Goal: Information Seeking & Learning: Learn about a topic

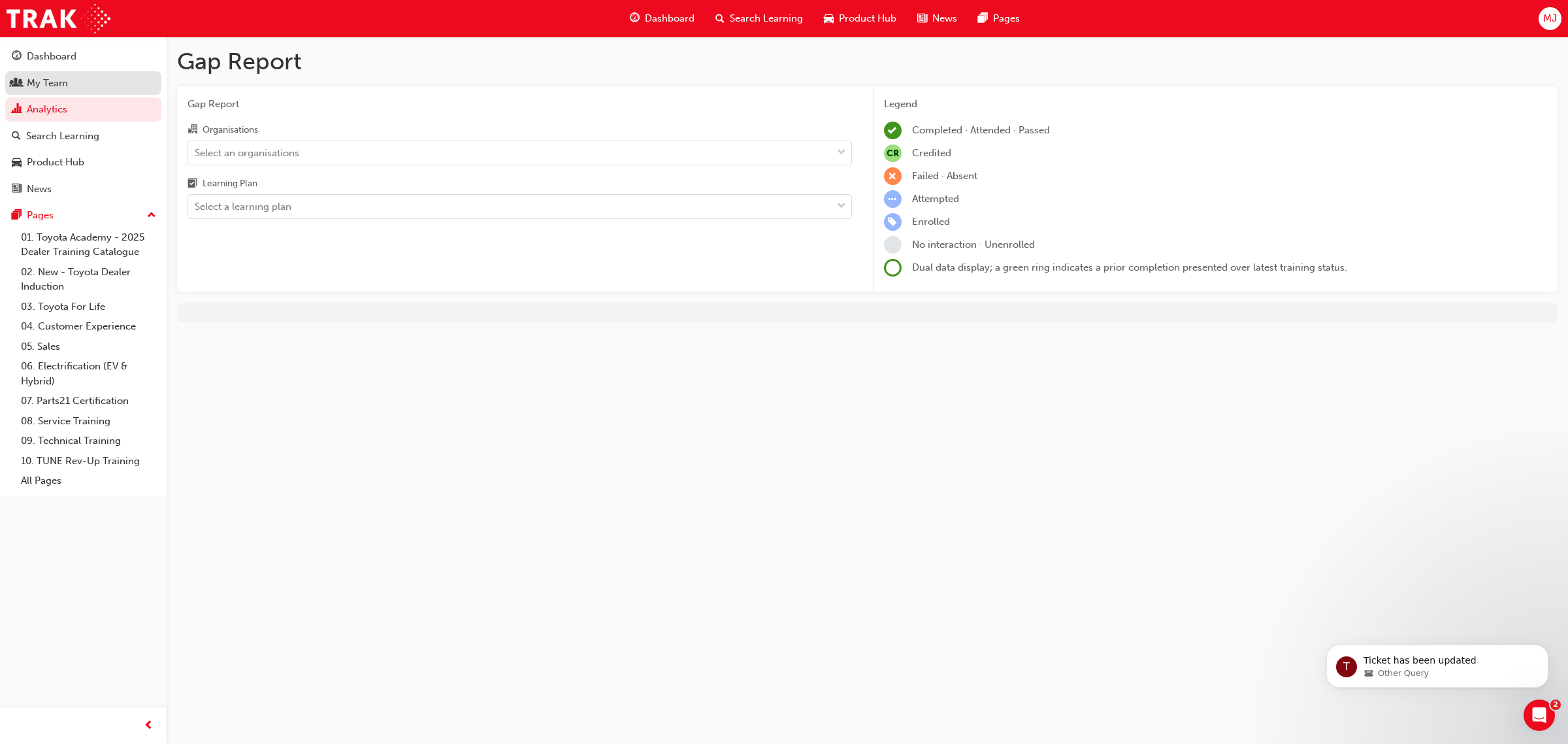
click at [47, 81] on div "My Team" at bounding box center [47, 83] width 41 height 15
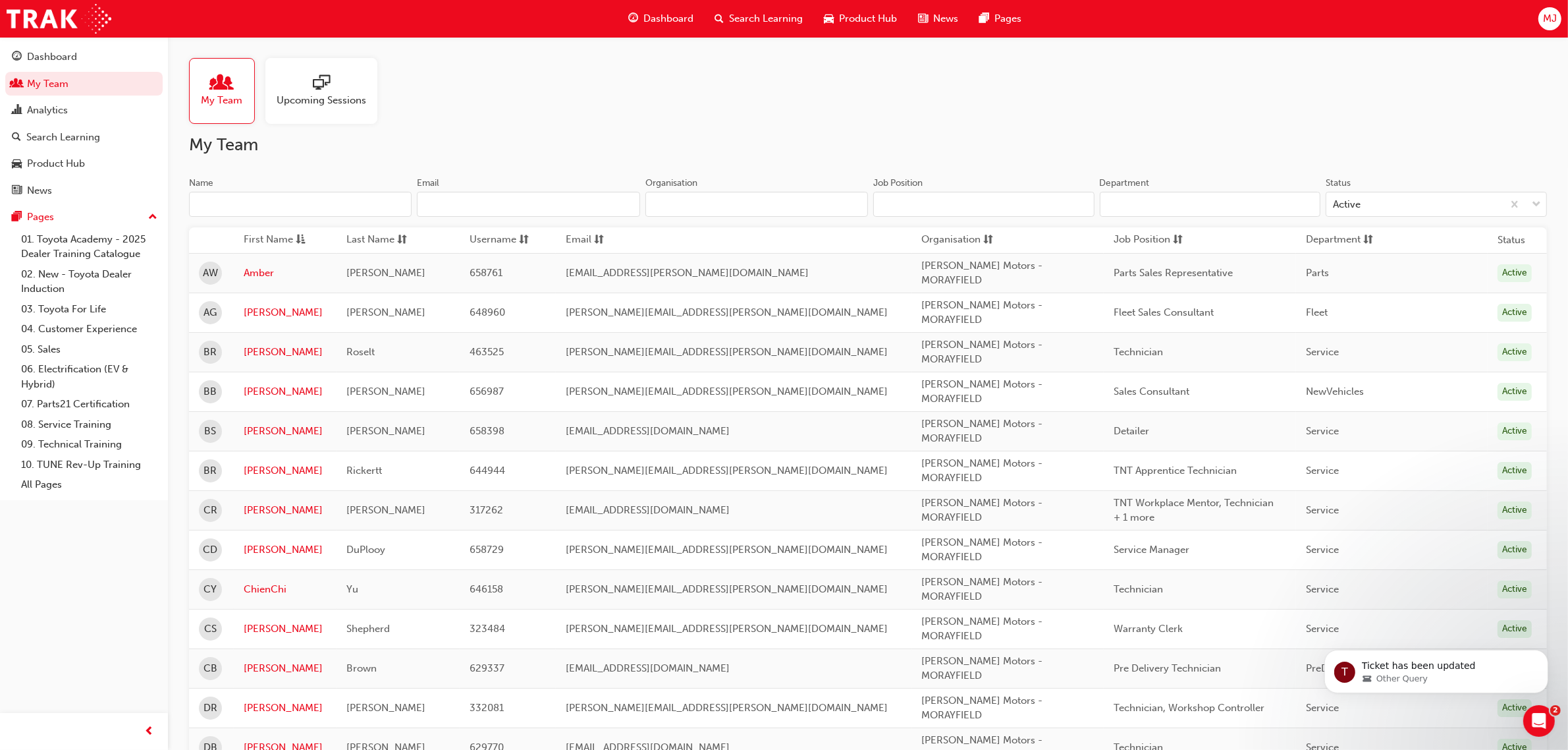
click at [363, 100] on span "Upcoming Sessions" at bounding box center [321, 100] width 89 height 15
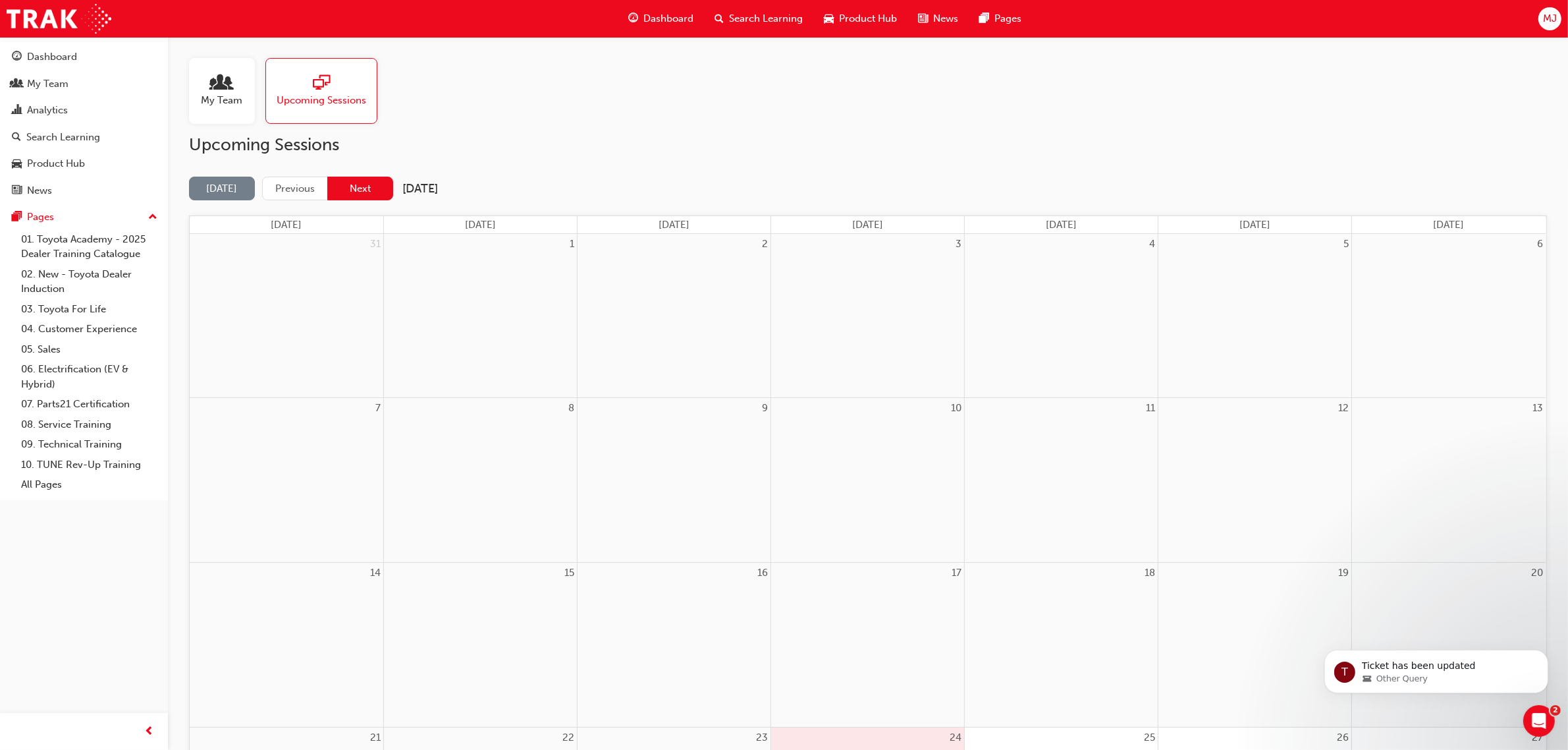
click at [376, 182] on button "Next" at bounding box center [360, 188] width 66 height 24
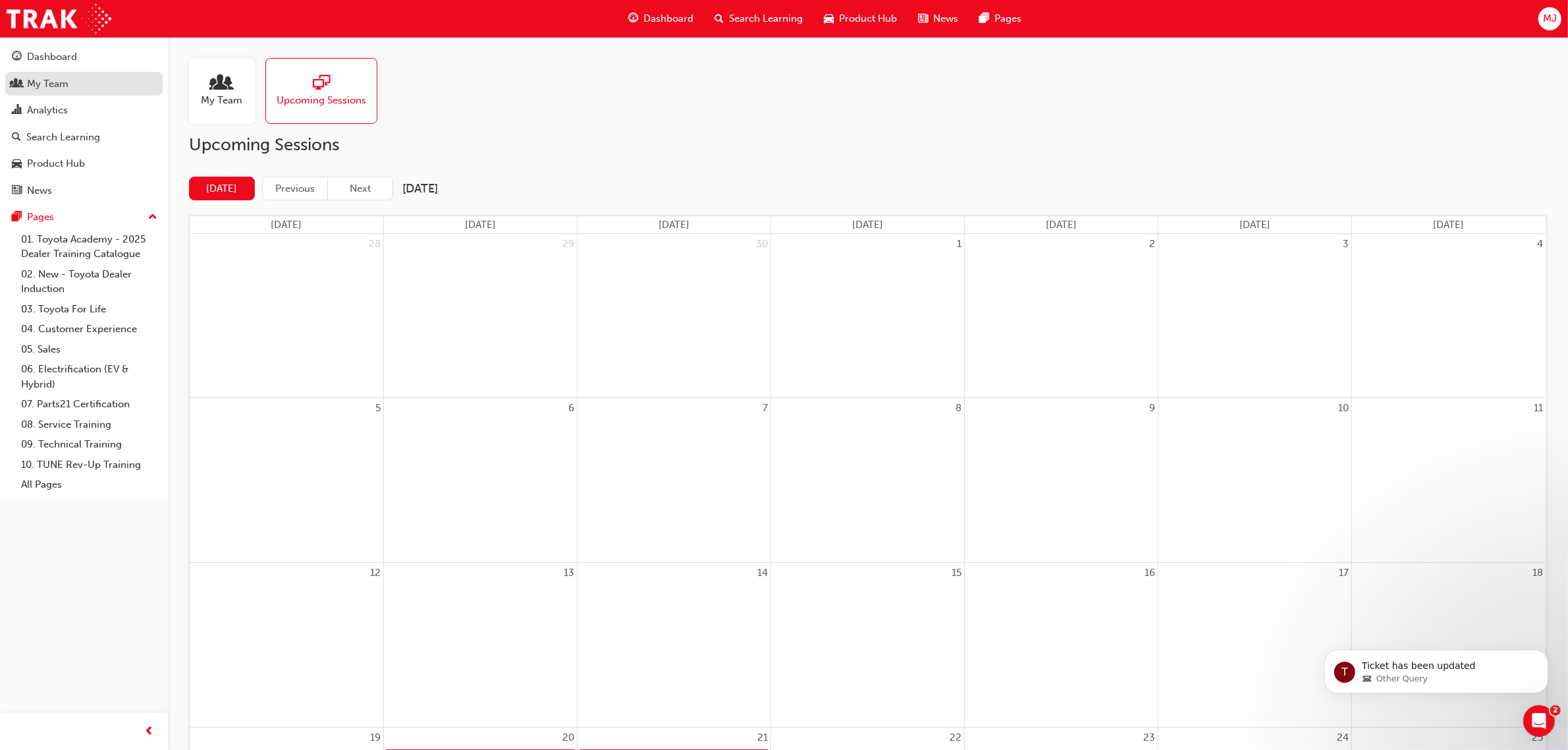
click at [62, 80] on div "My Team" at bounding box center [48, 83] width 42 height 15
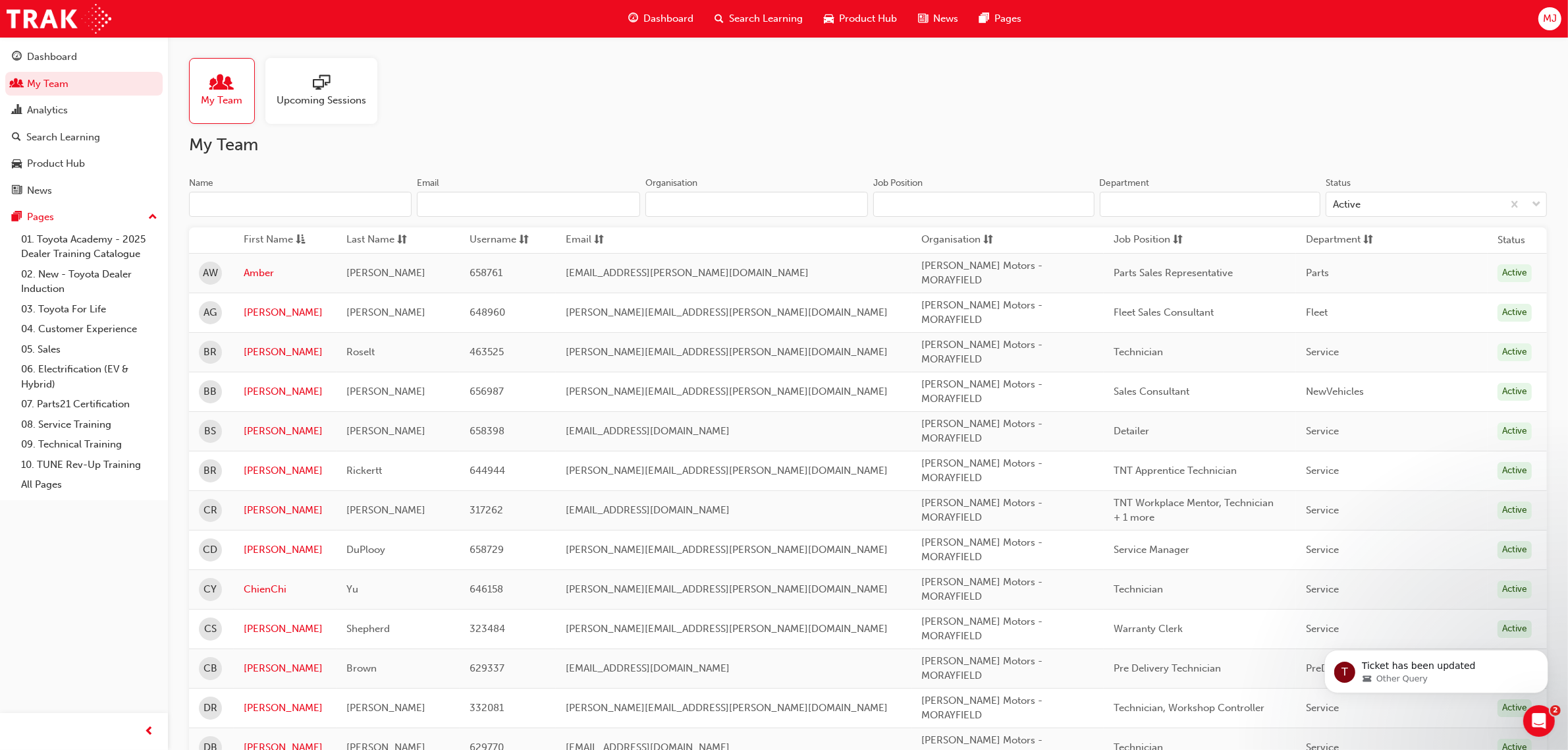
click at [377, 201] on input "Name" at bounding box center [300, 204] width 223 height 25
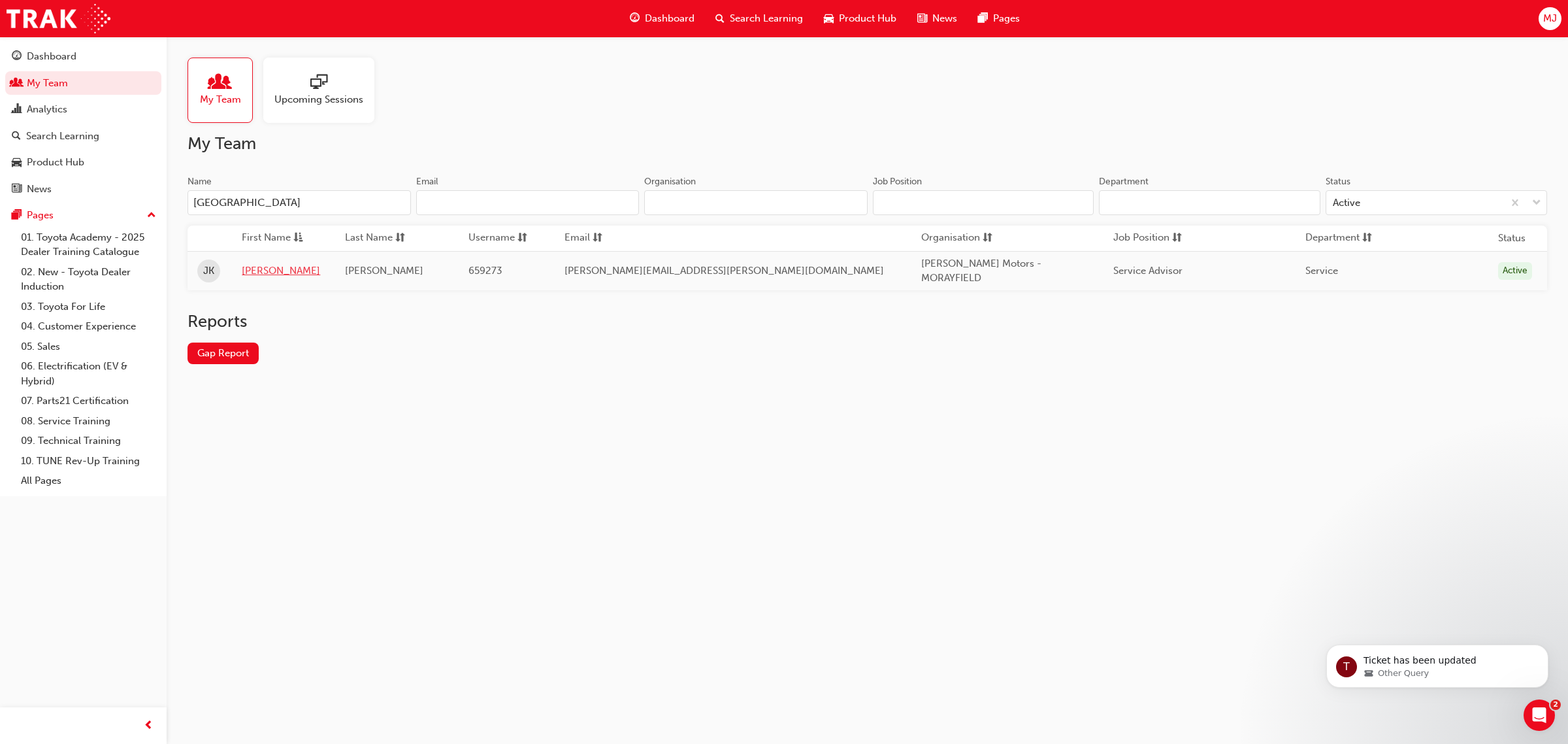
type input "[GEOGRAPHIC_DATA]"
click at [259, 269] on link "[PERSON_NAME]" at bounding box center [283, 271] width 84 height 15
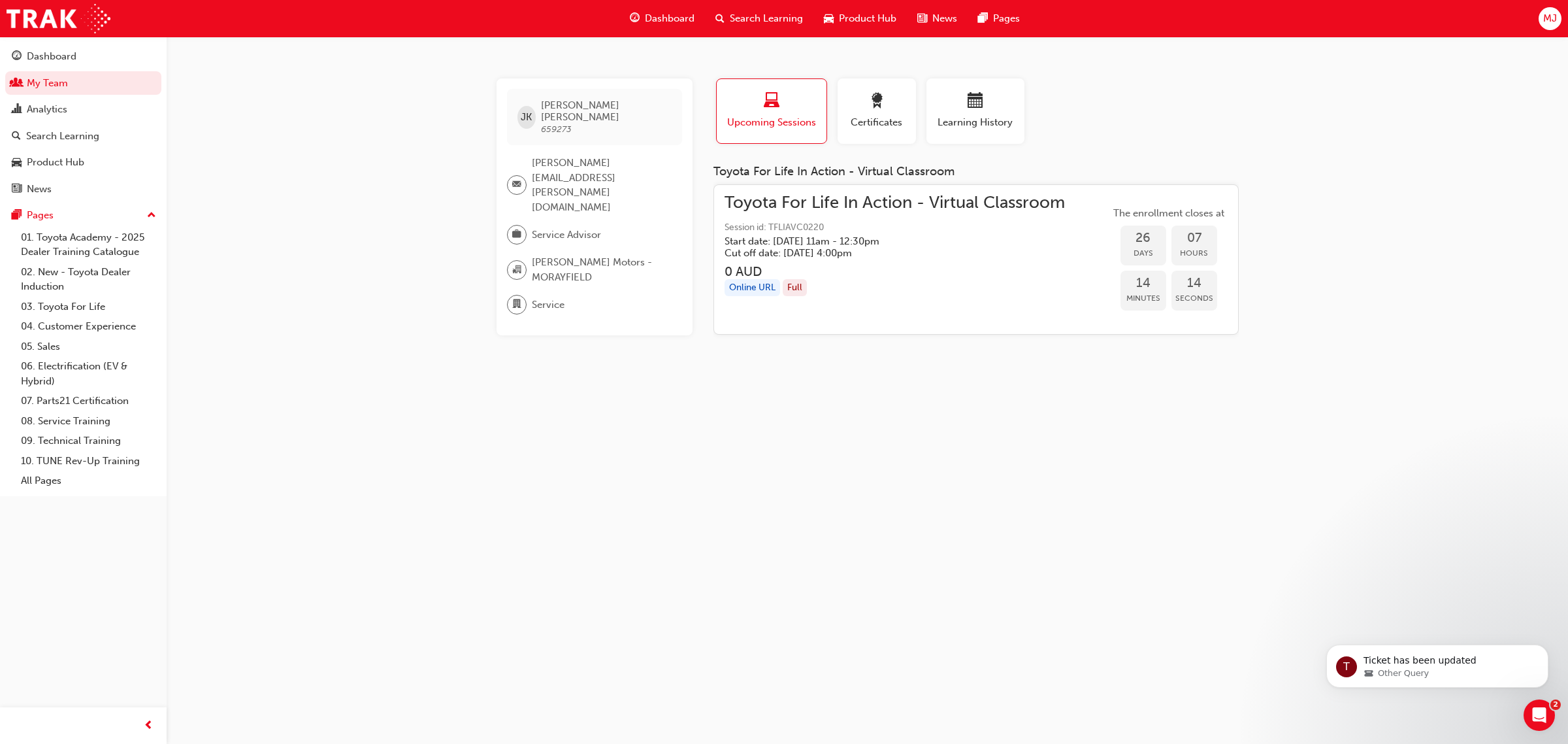
click at [752, 21] on span "Search Learning" at bounding box center [766, 18] width 73 height 15
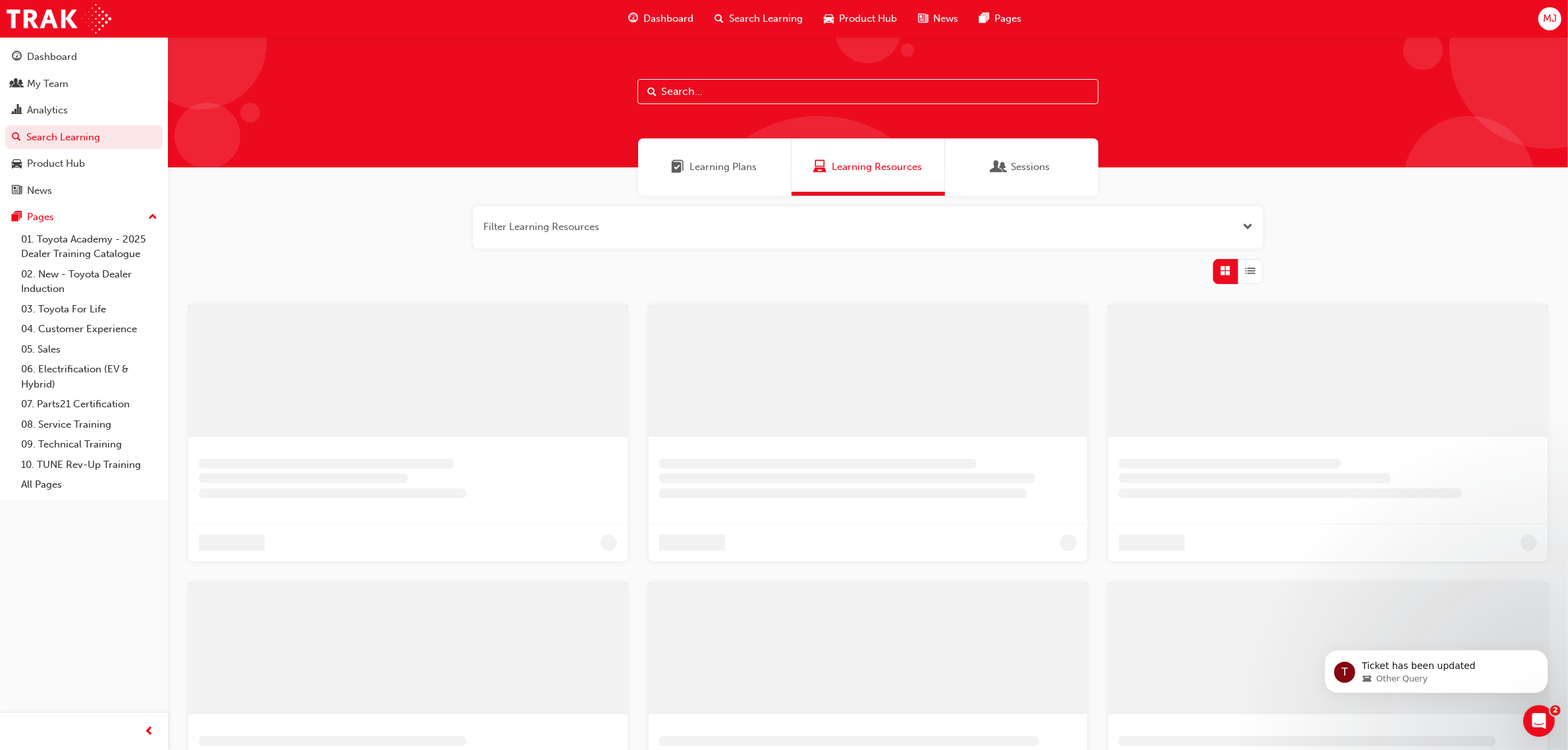
click at [709, 174] on span "Learning Plans" at bounding box center [724, 167] width 67 height 15
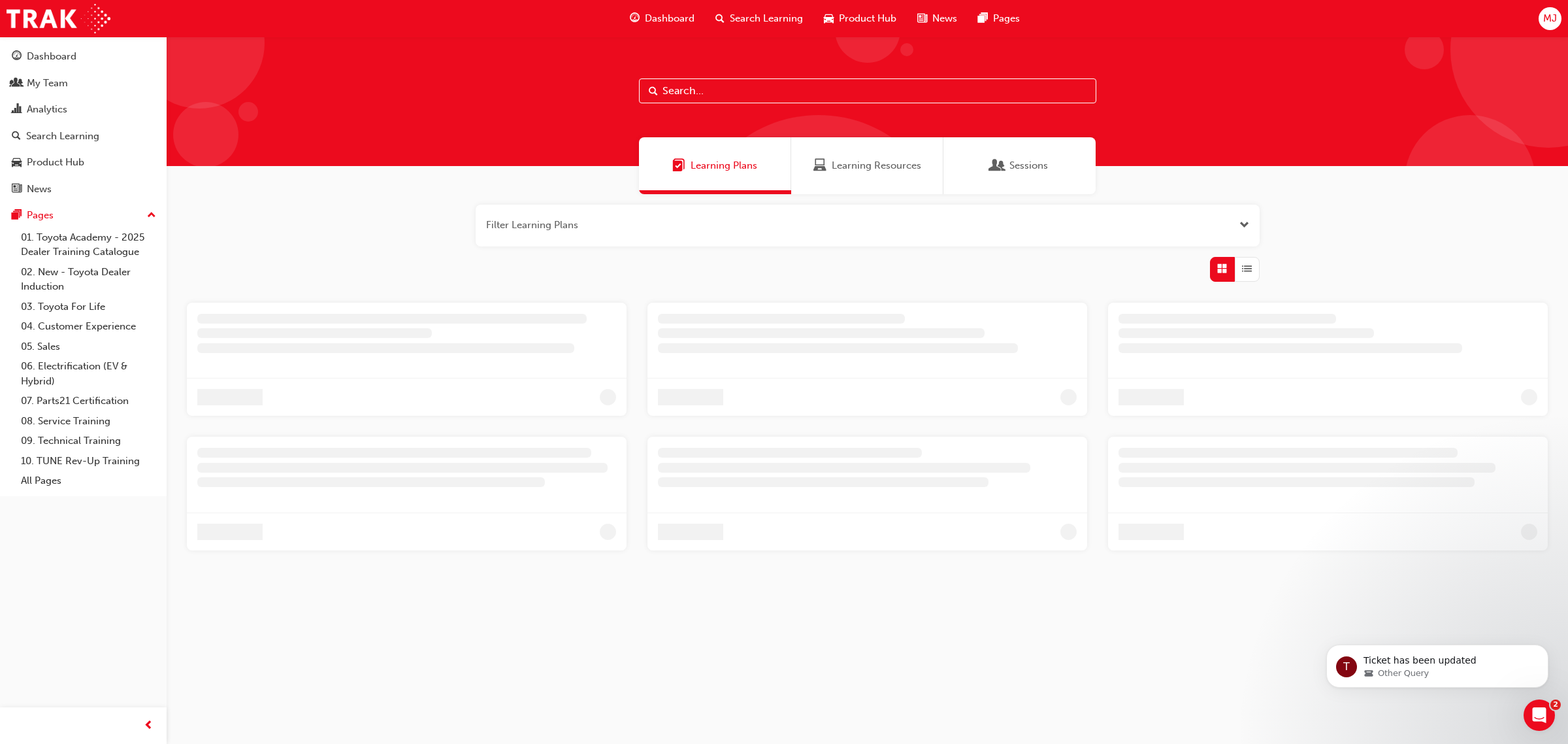
click at [748, 86] on input "text" at bounding box center [868, 91] width 458 height 25
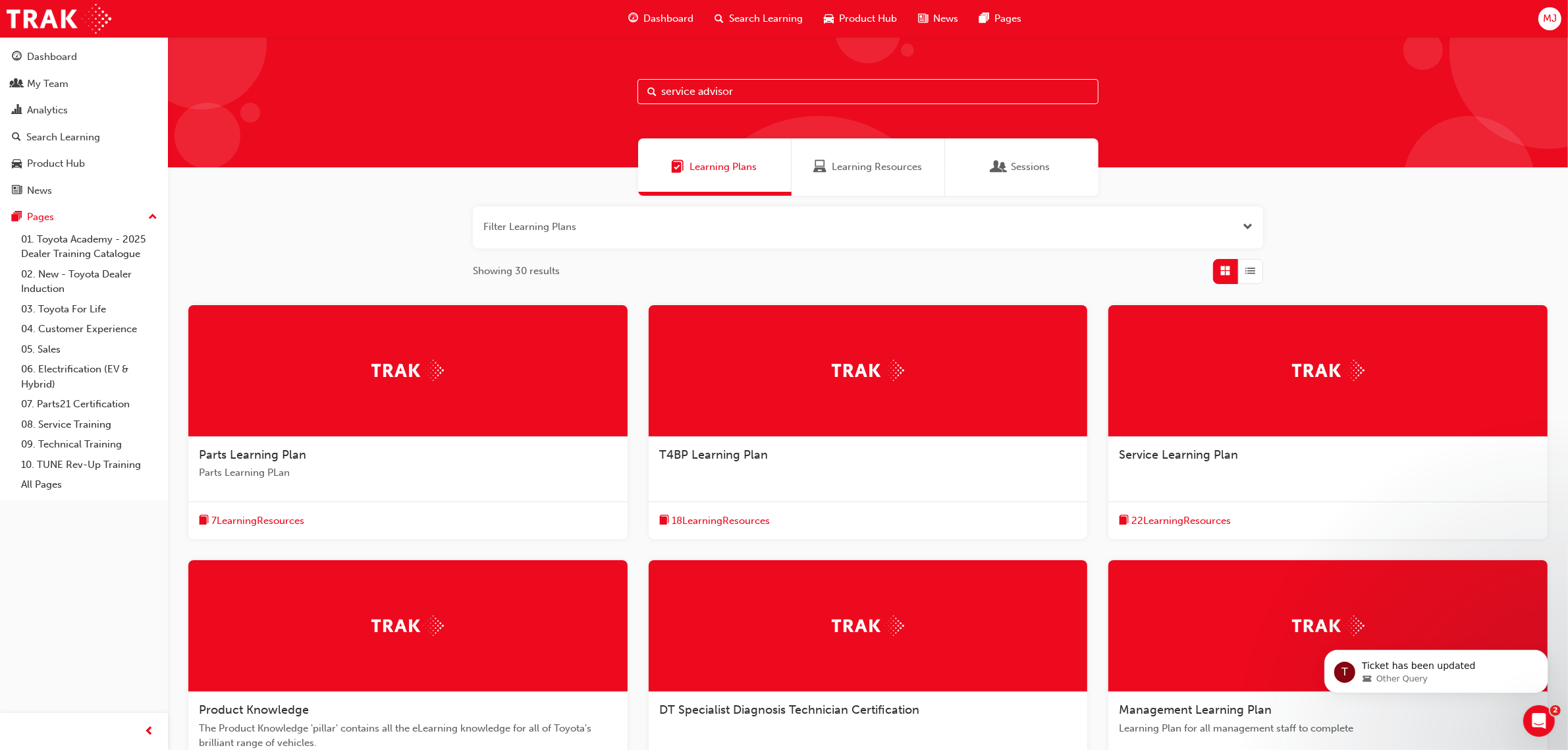
type input "service advisor"
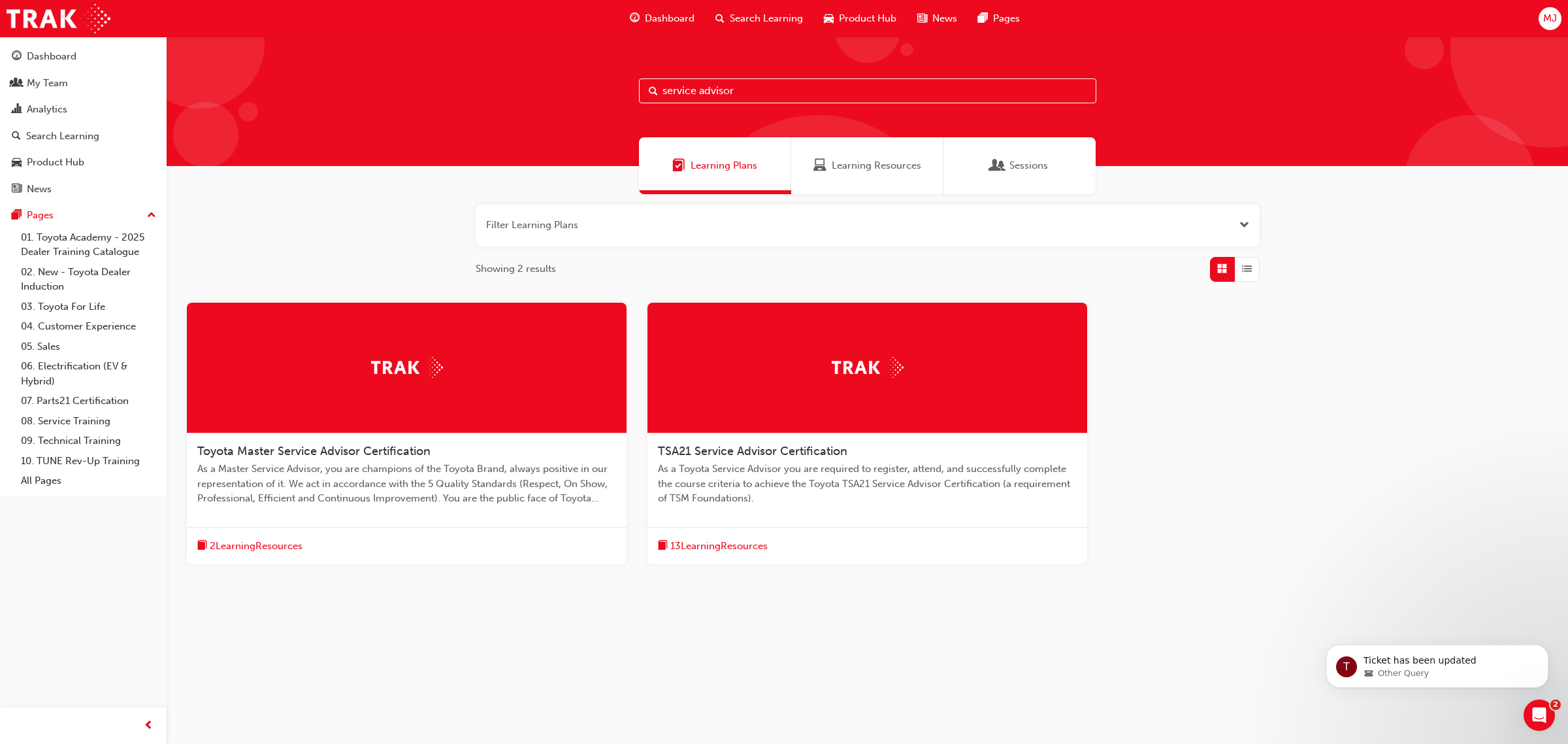
click at [779, 378] on div at bounding box center [866, 368] width 439 height 131
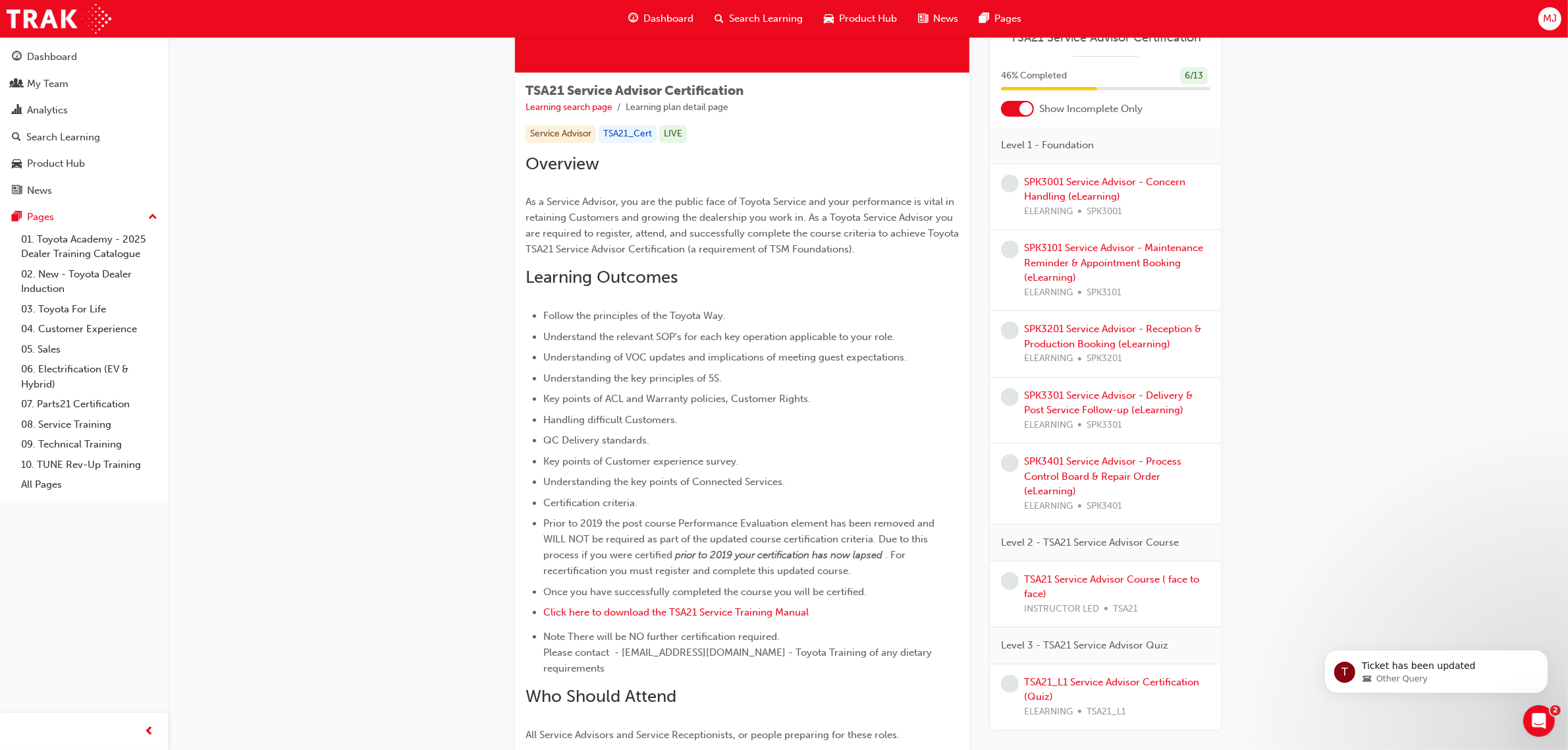
scroll to position [494, 0]
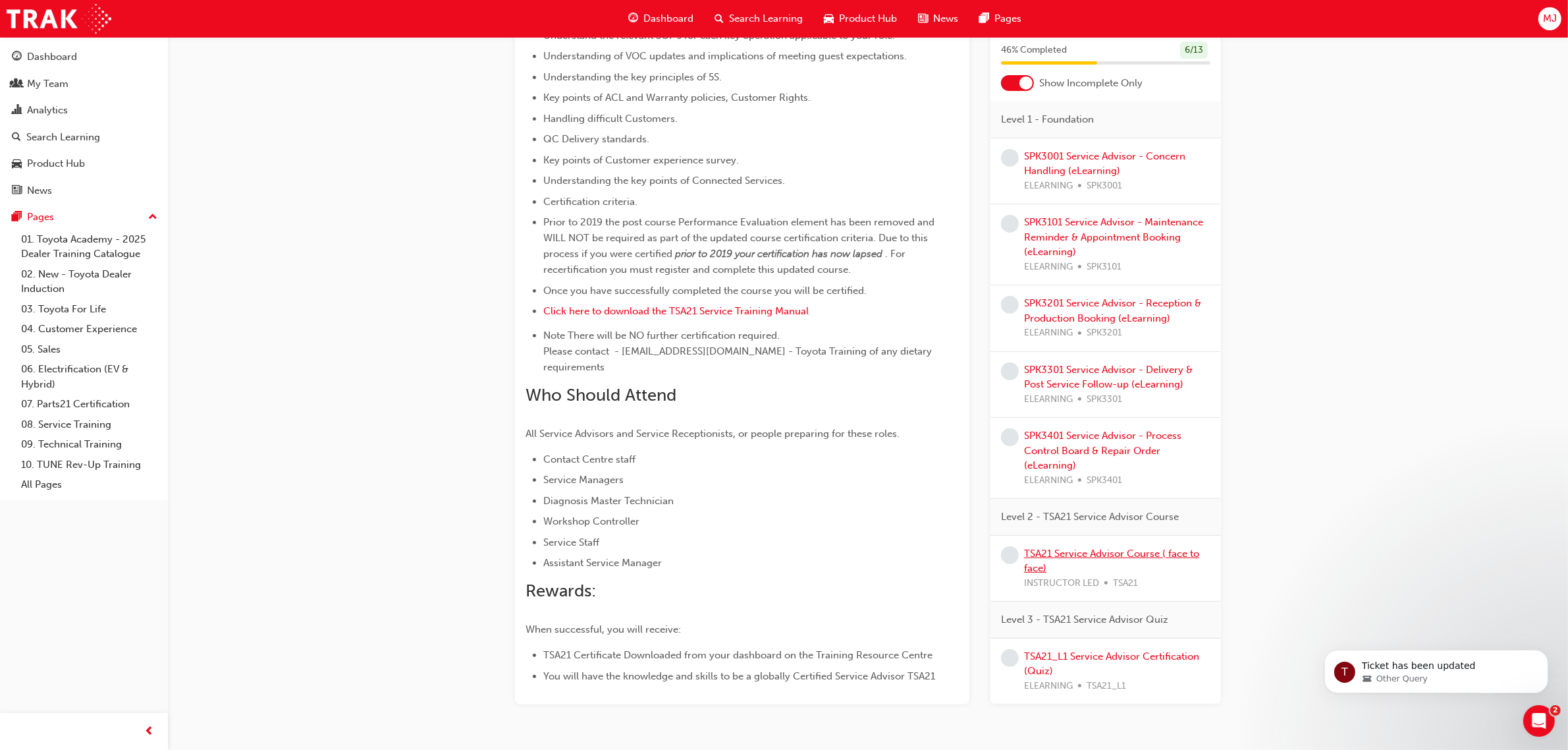
click at [1163, 547] on link "TSA21 Service Advisor Course ( face to face)" at bounding box center [1111, 560] width 175 height 27
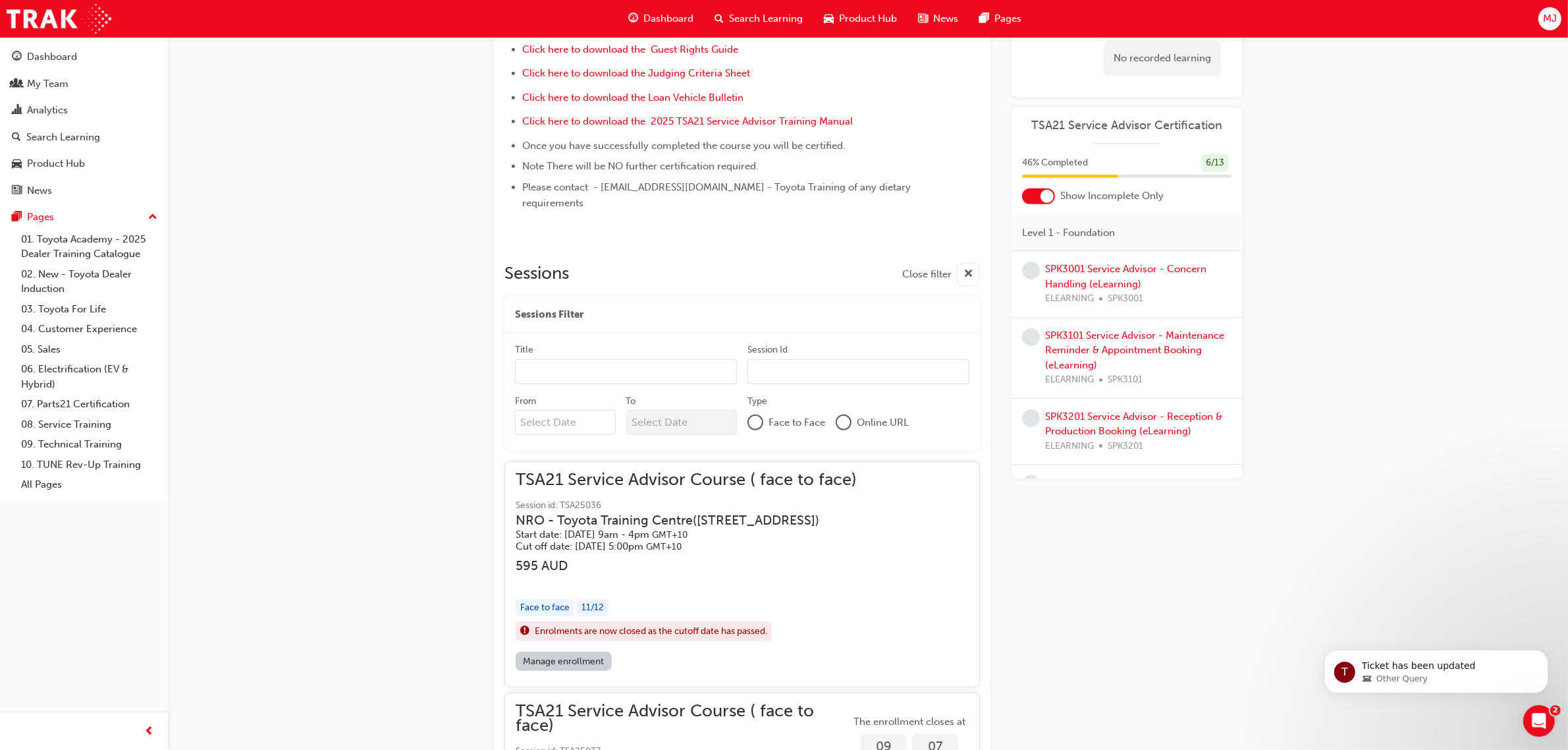
scroll to position [1061, 0]
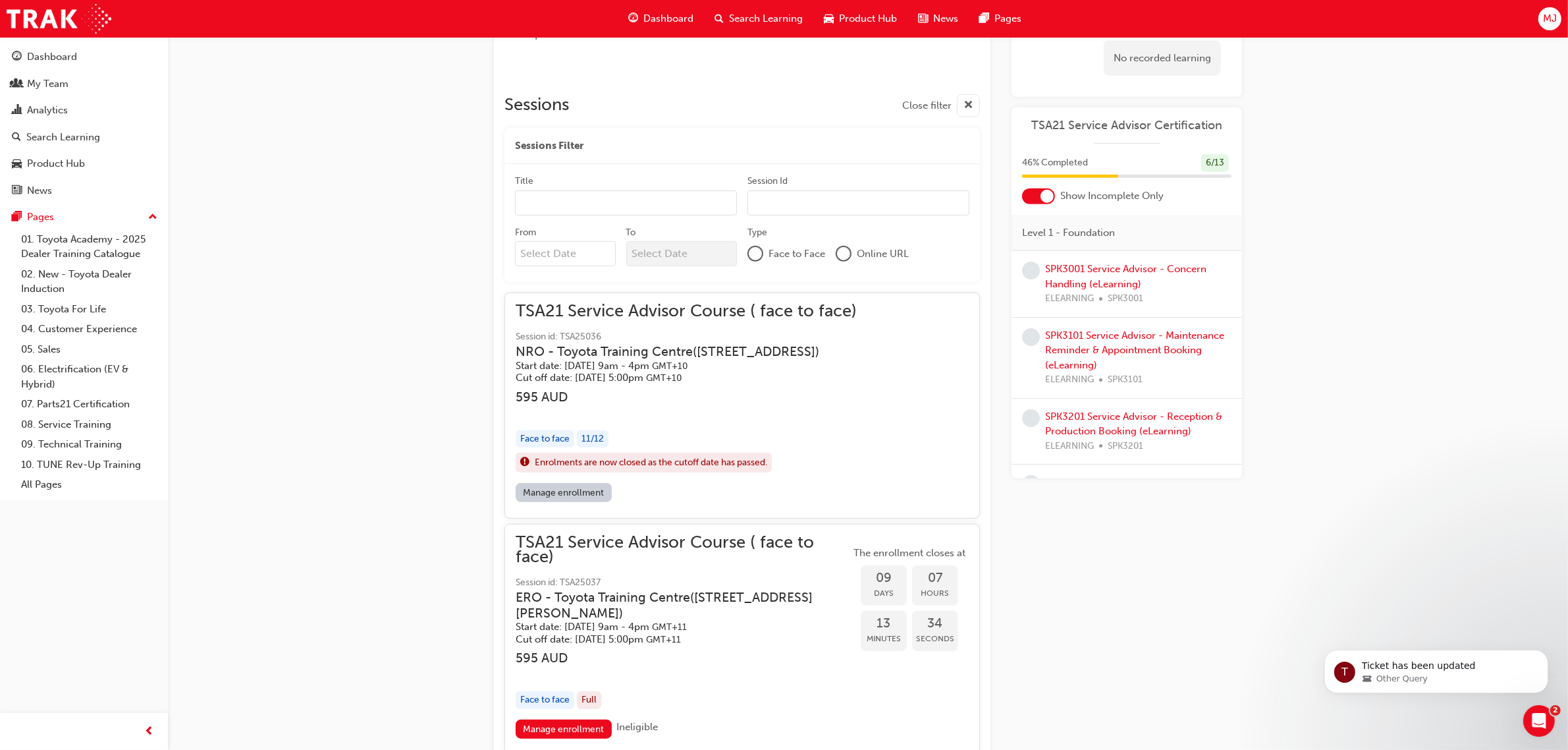
click at [591, 430] on div "11 / 12" at bounding box center [592, 439] width 31 height 18
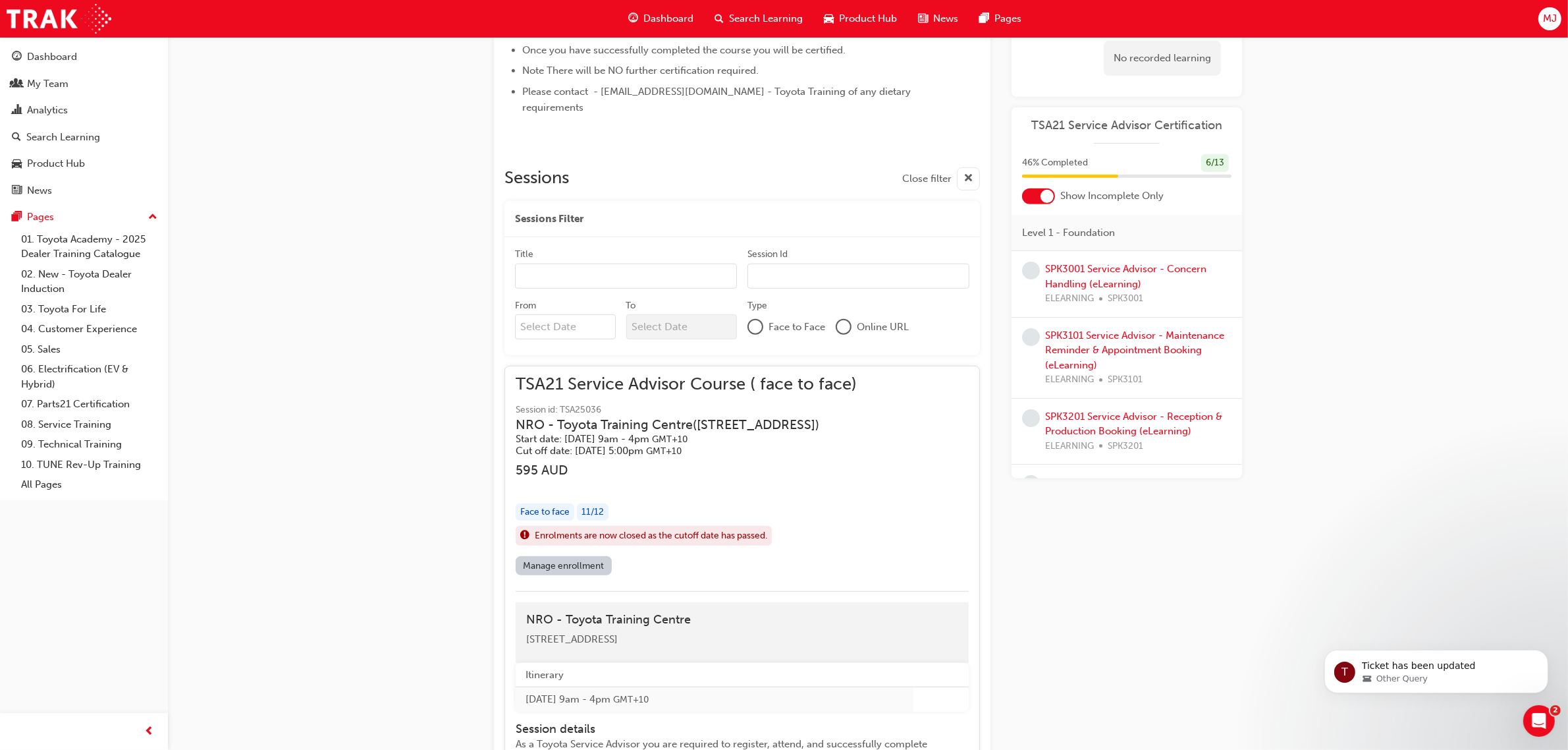
scroll to position [979, 0]
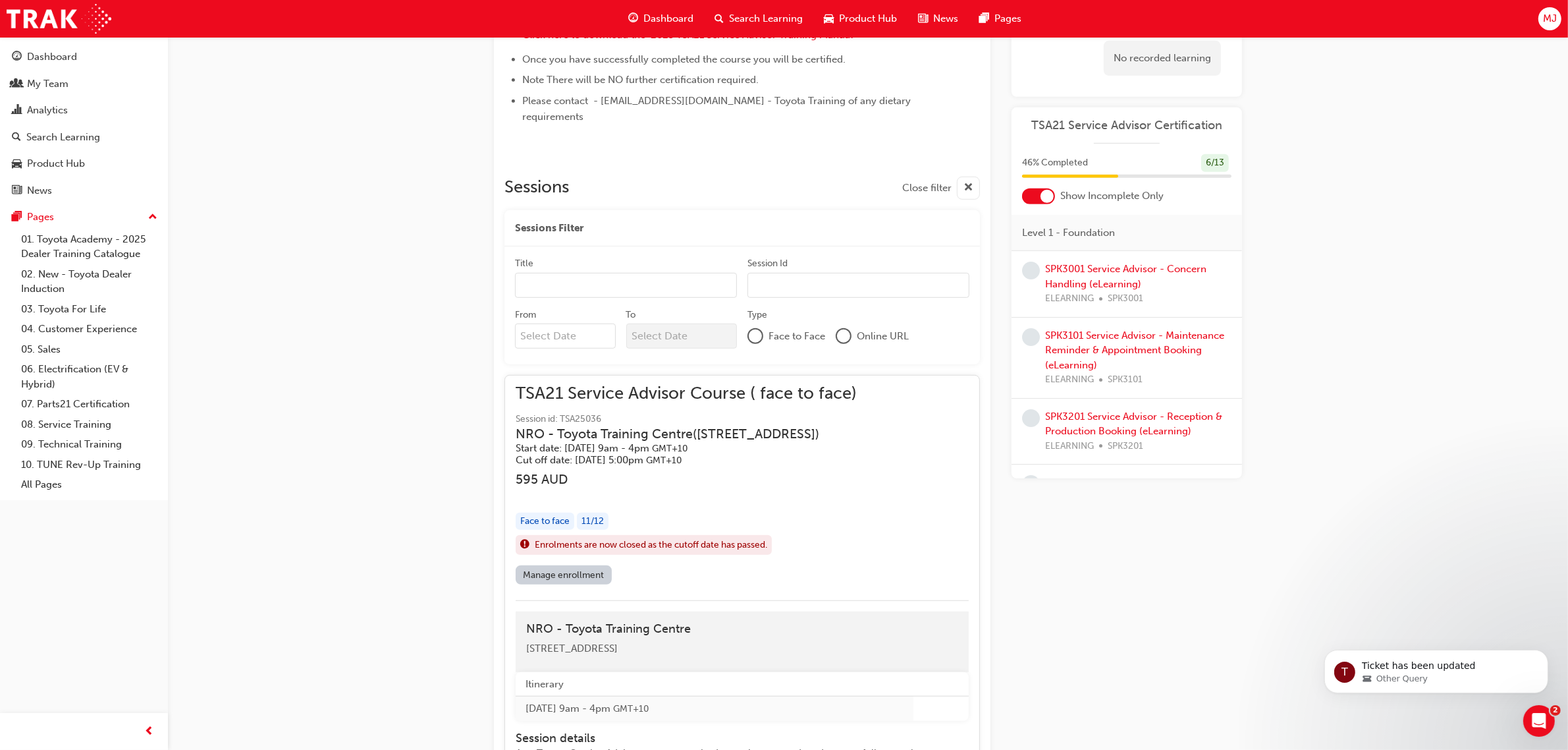
click at [567, 567] on link "Manage enrollment" at bounding box center [563, 575] width 96 height 19
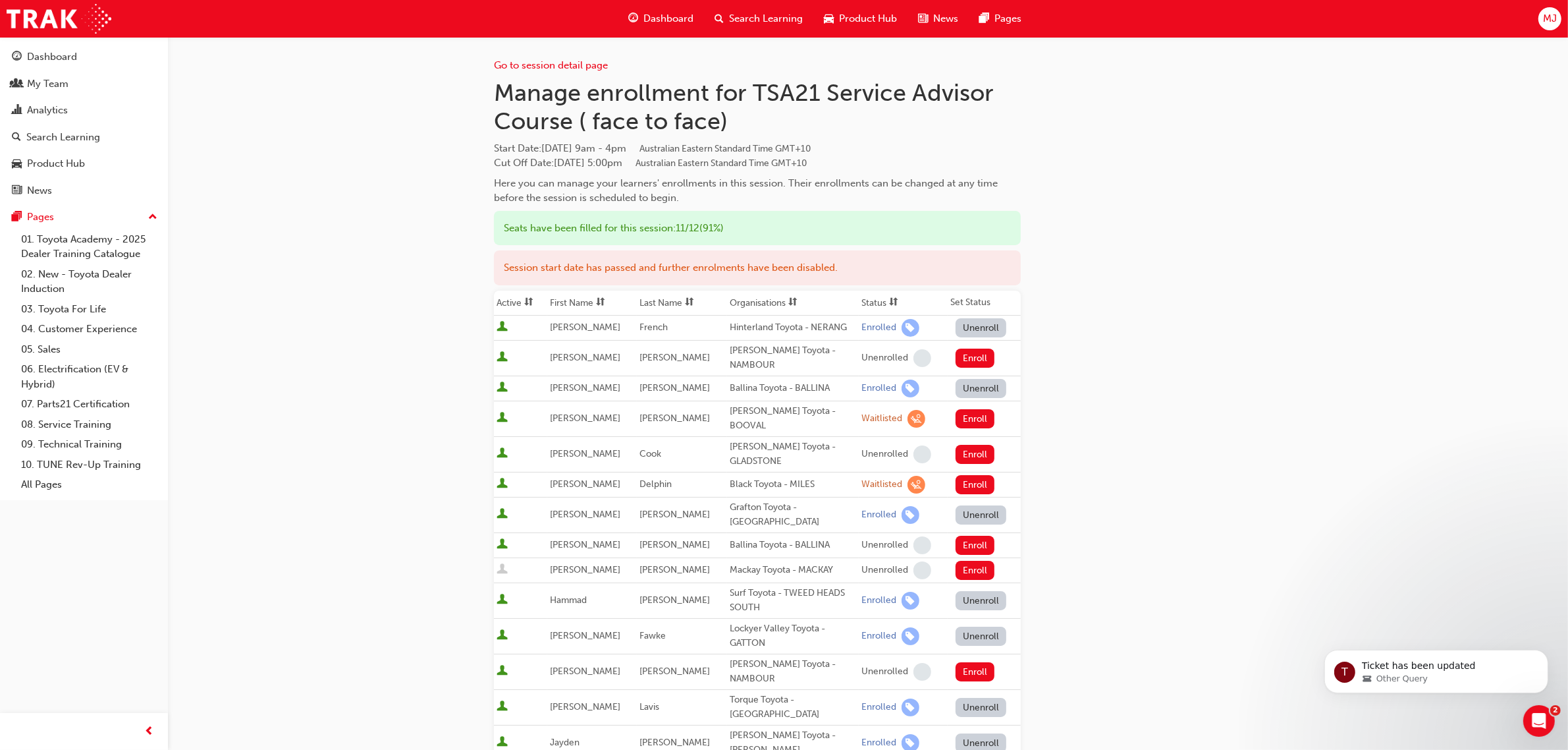
click at [733, 21] on span "Search Learning" at bounding box center [766, 18] width 74 height 15
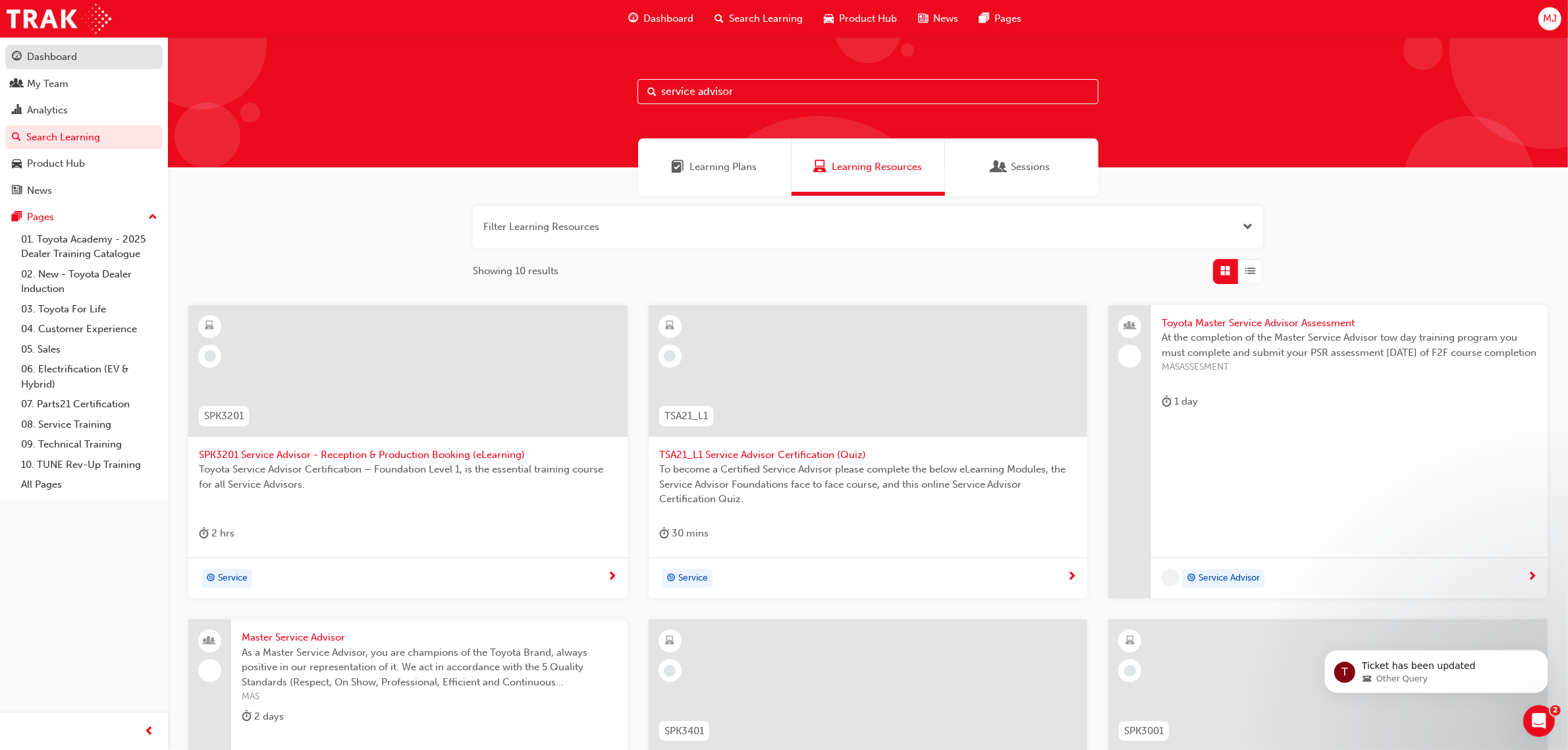
click at [56, 67] on link "Dashboard" at bounding box center [83, 56] width 157 height 24
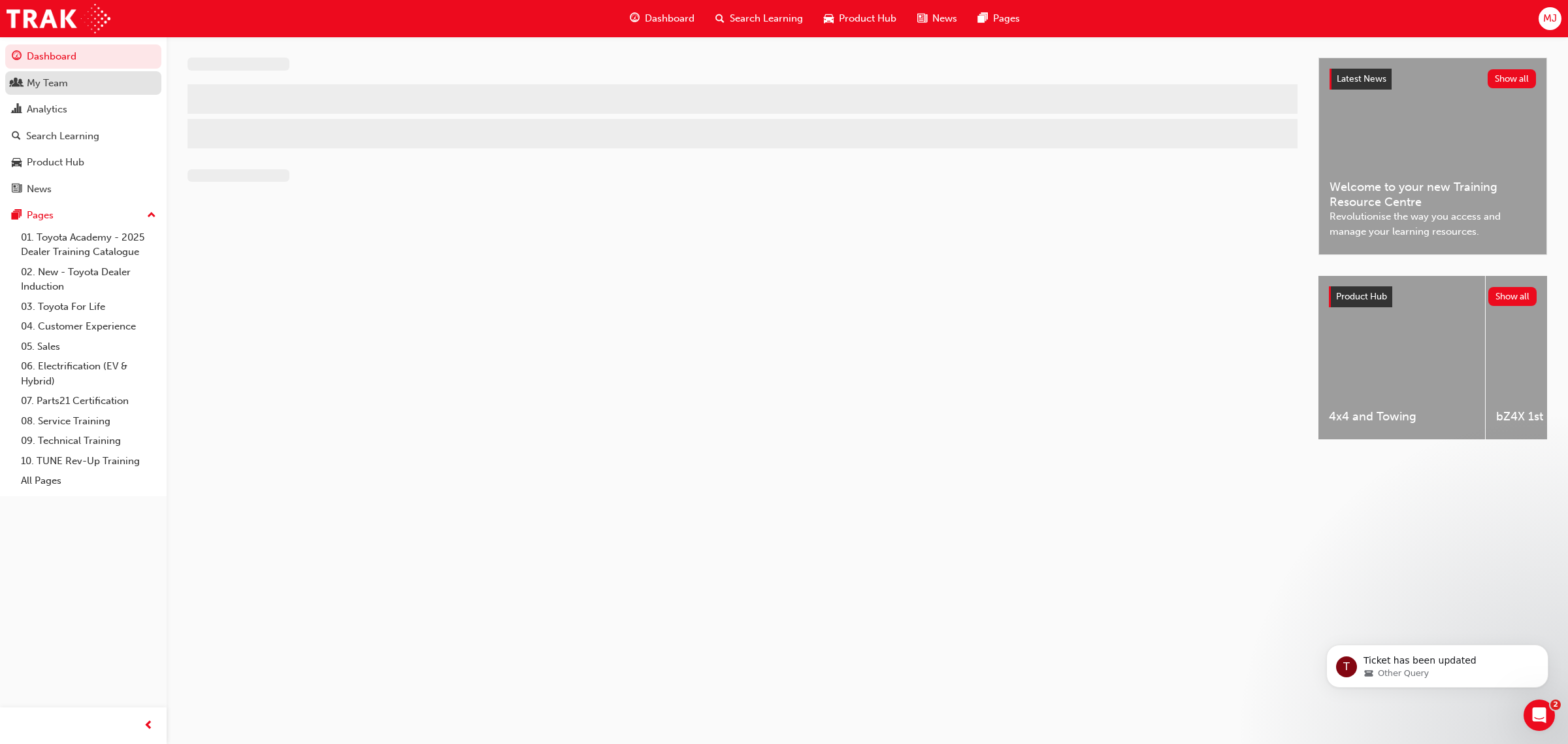
click at [57, 86] on div "My Team" at bounding box center [47, 83] width 41 height 15
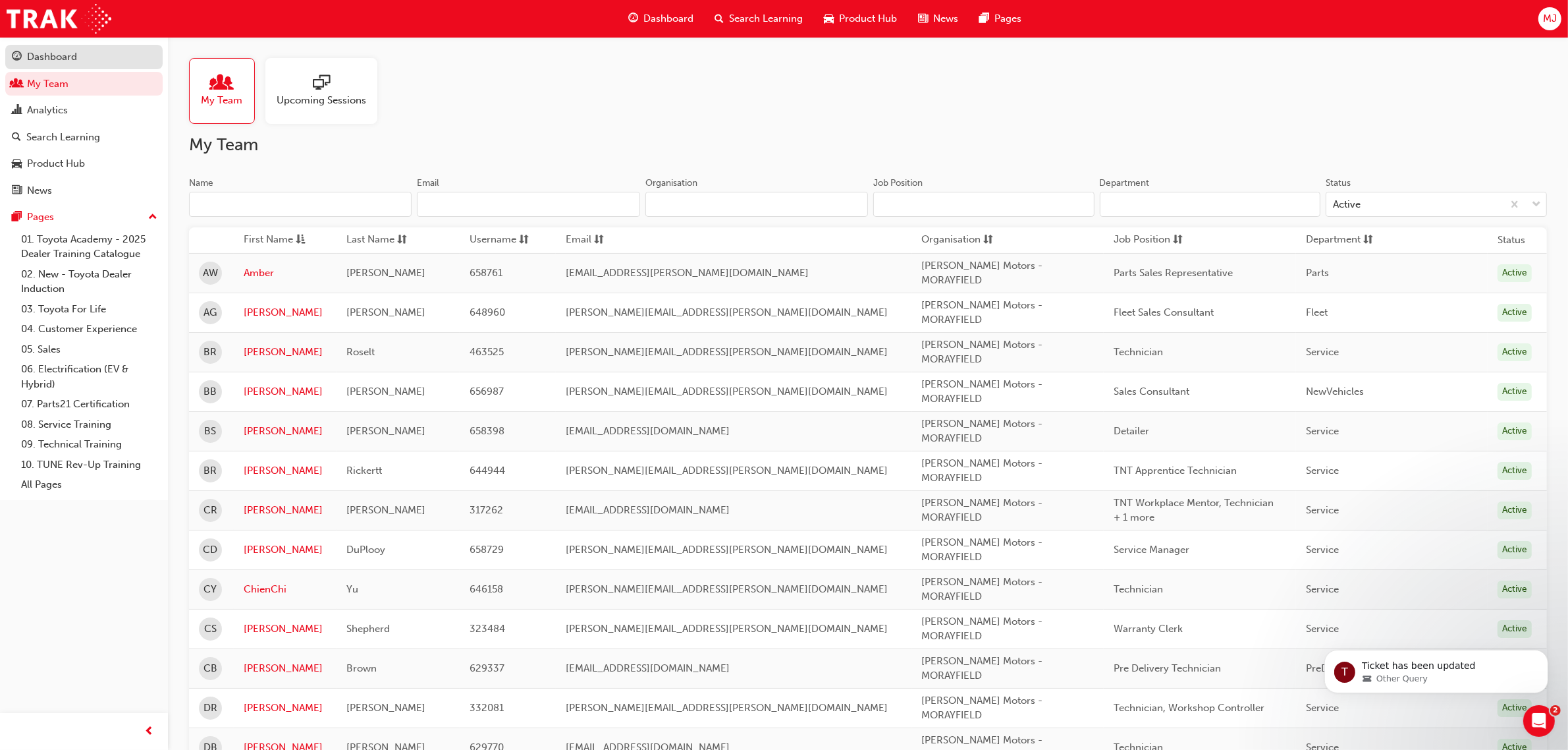
click at [67, 61] on div "Dashboard" at bounding box center [52, 56] width 50 height 15
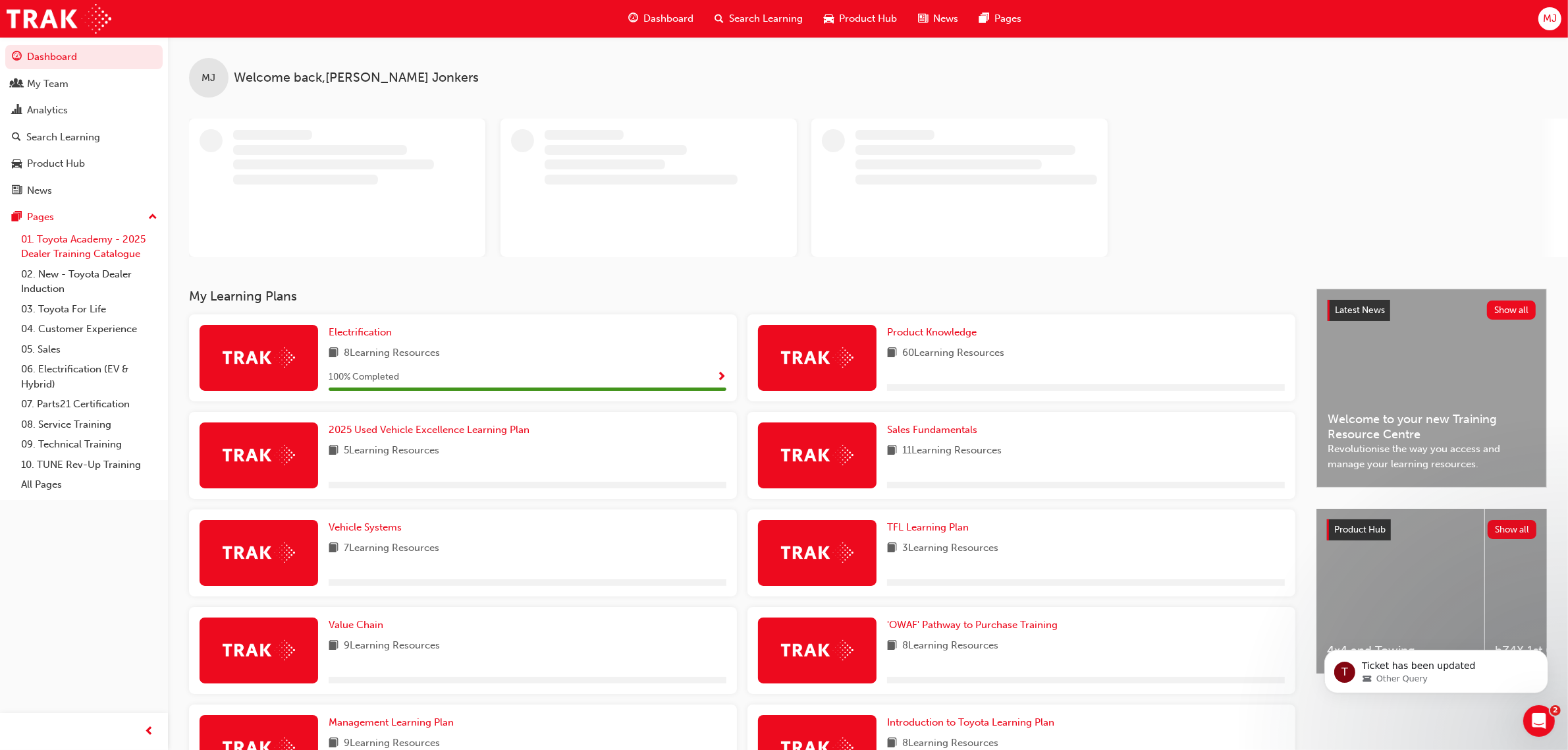
click at [119, 251] on link "01. Toyota Academy - 2025 Dealer Training Catalogue" at bounding box center [89, 247] width 147 height 35
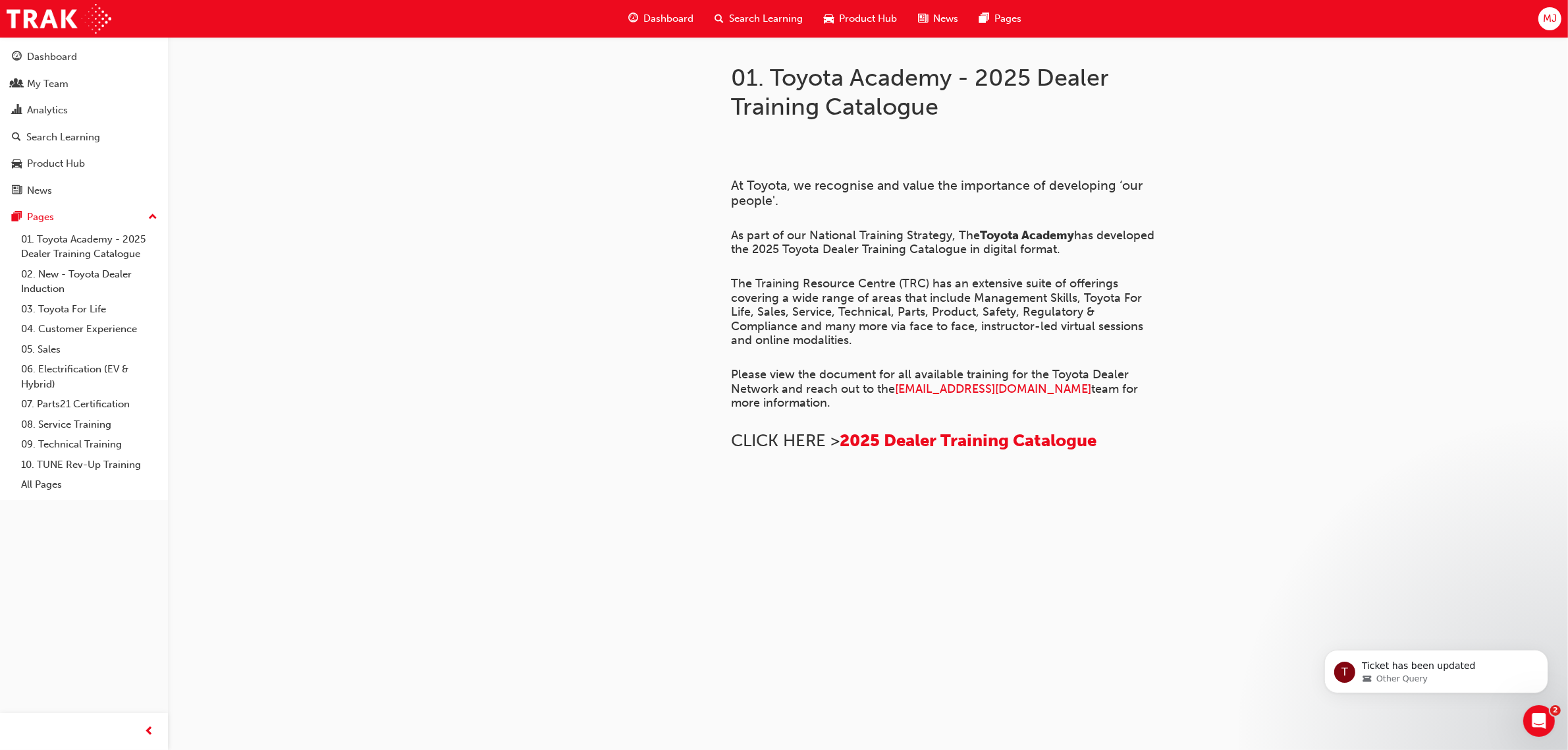
scroll to position [412, 0]
click at [61, 62] on div "Dashboard" at bounding box center [52, 56] width 50 height 15
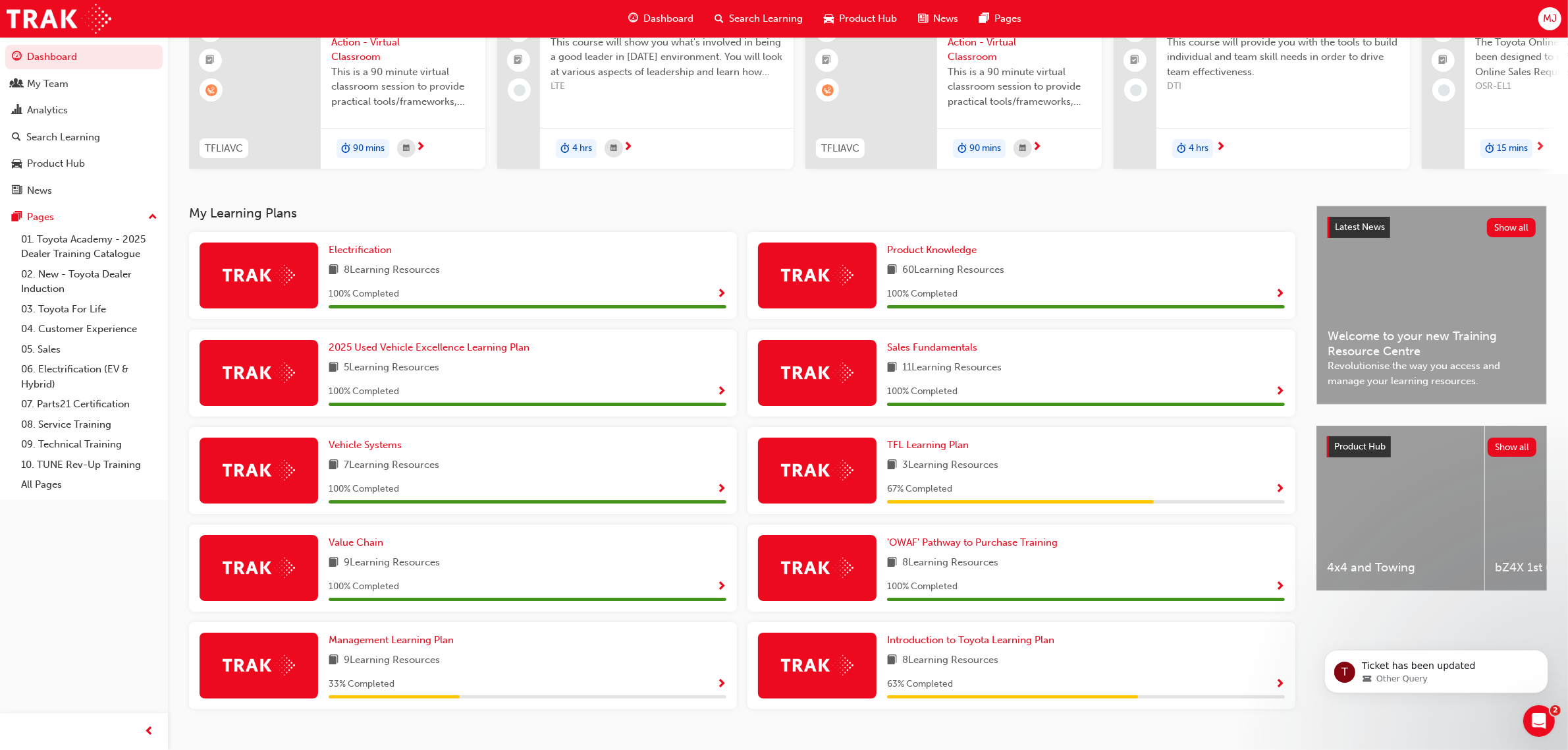
scroll to position [157, 0]
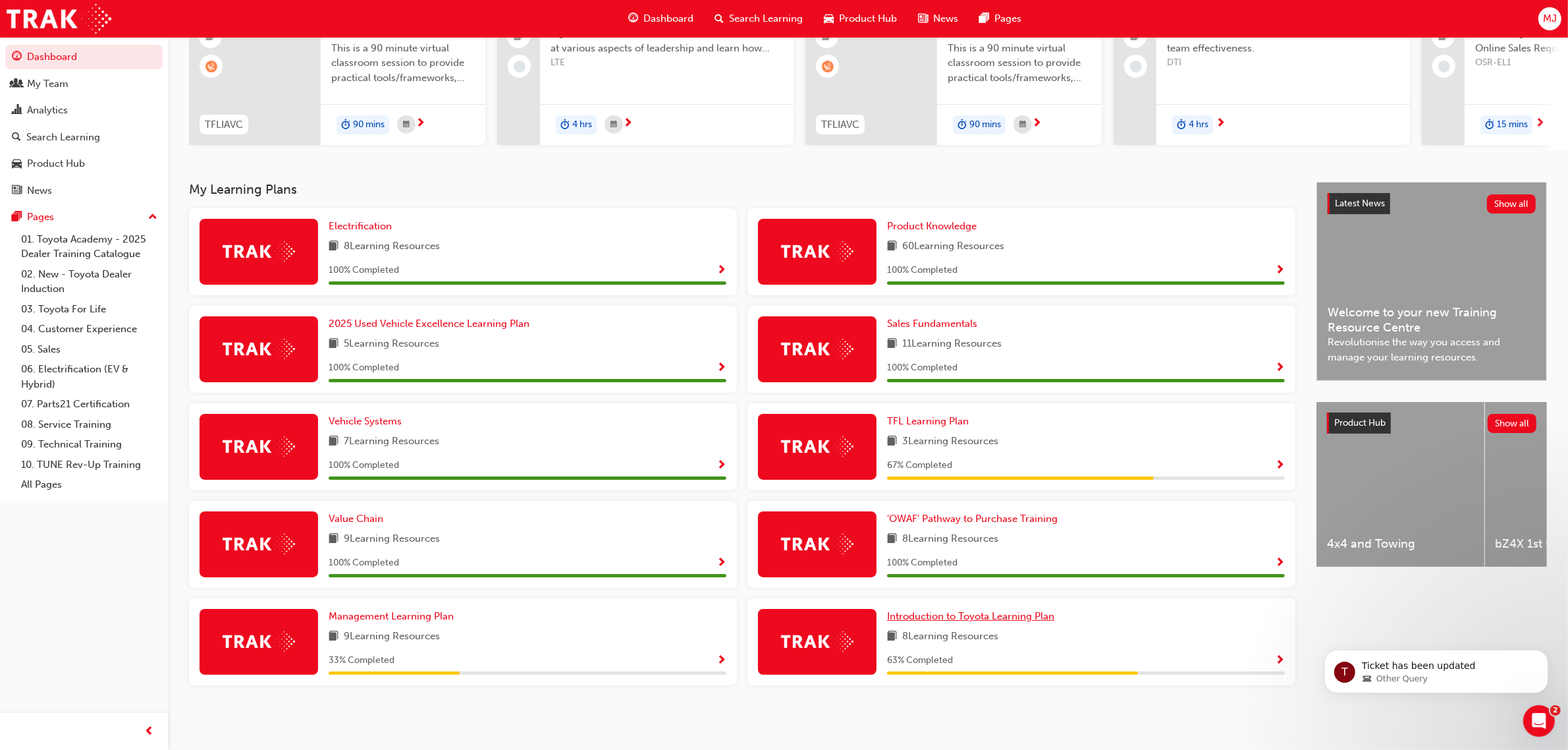
click at [970, 613] on span "Introduction to Toyota Learning Plan" at bounding box center [971, 616] width 167 height 12
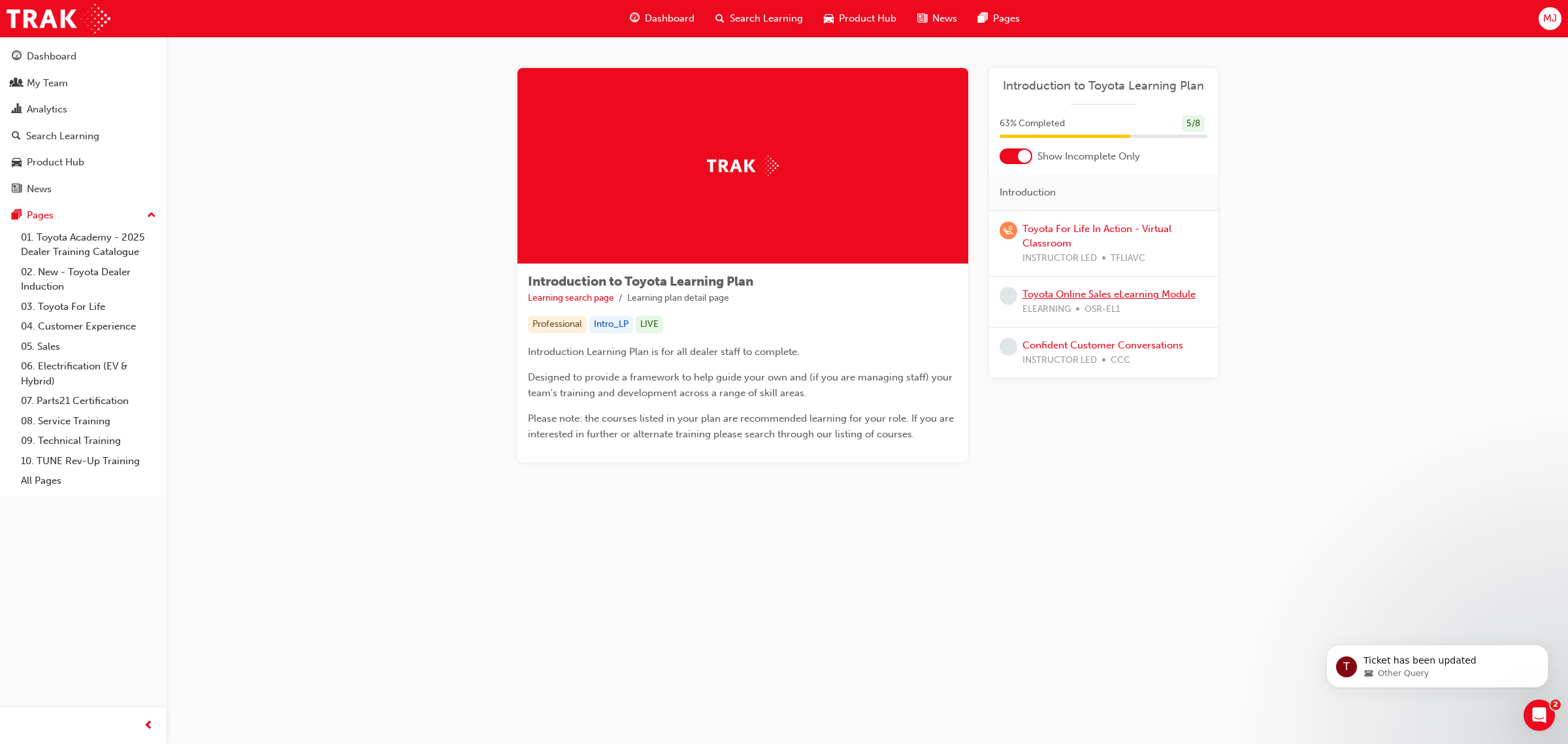
click at [1088, 294] on link "Toyota Online Sales eLearning Module" at bounding box center [1109, 294] width 173 height 12
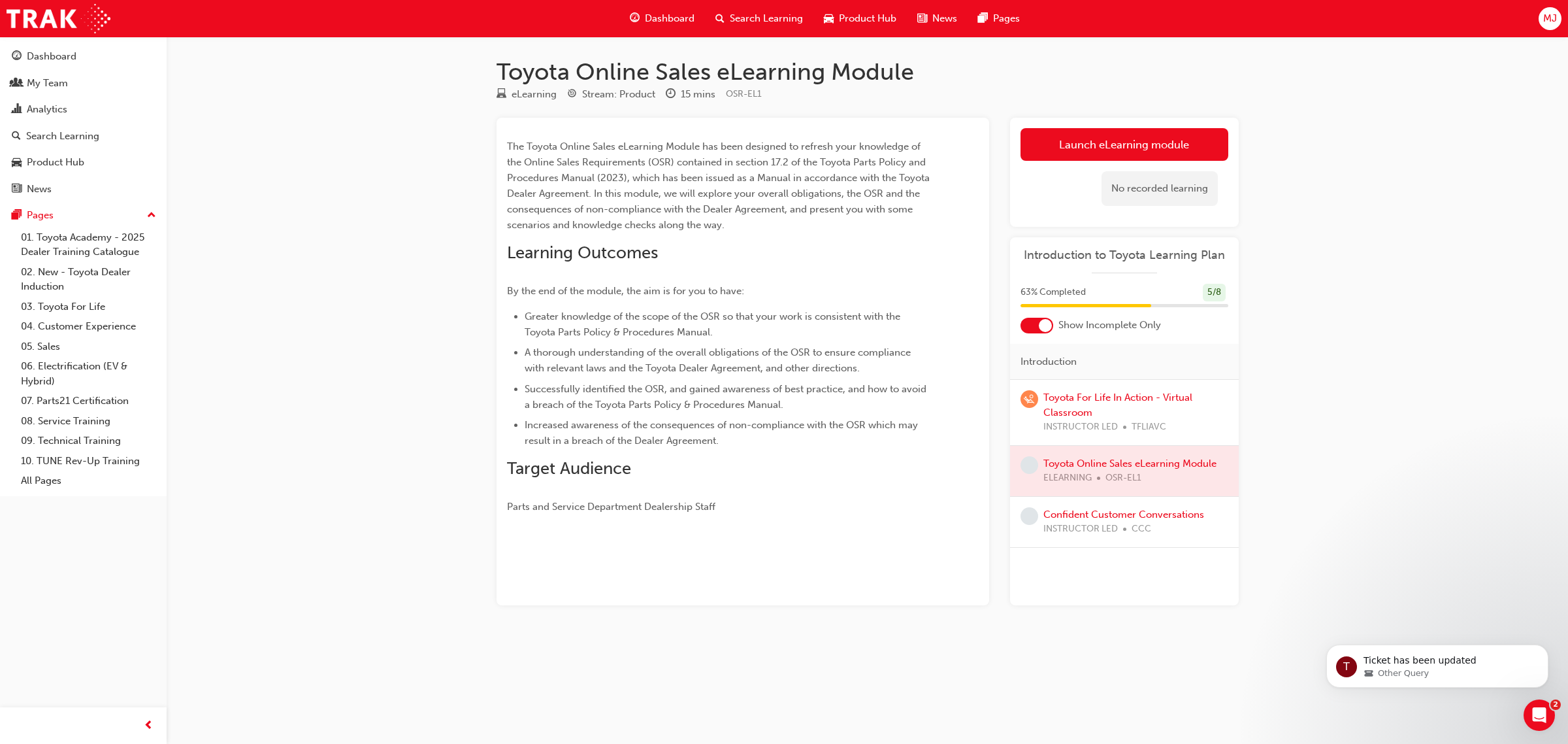
drag, startPoint x: 1066, startPoint y: 328, endPoint x: 1014, endPoint y: 330, distance: 52.0
click at [1065, 328] on span "Show Incomplete Only" at bounding box center [1109, 325] width 102 height 15
click at [1025, 323] on div at bounding box center [1036, 326] width 33 height 16
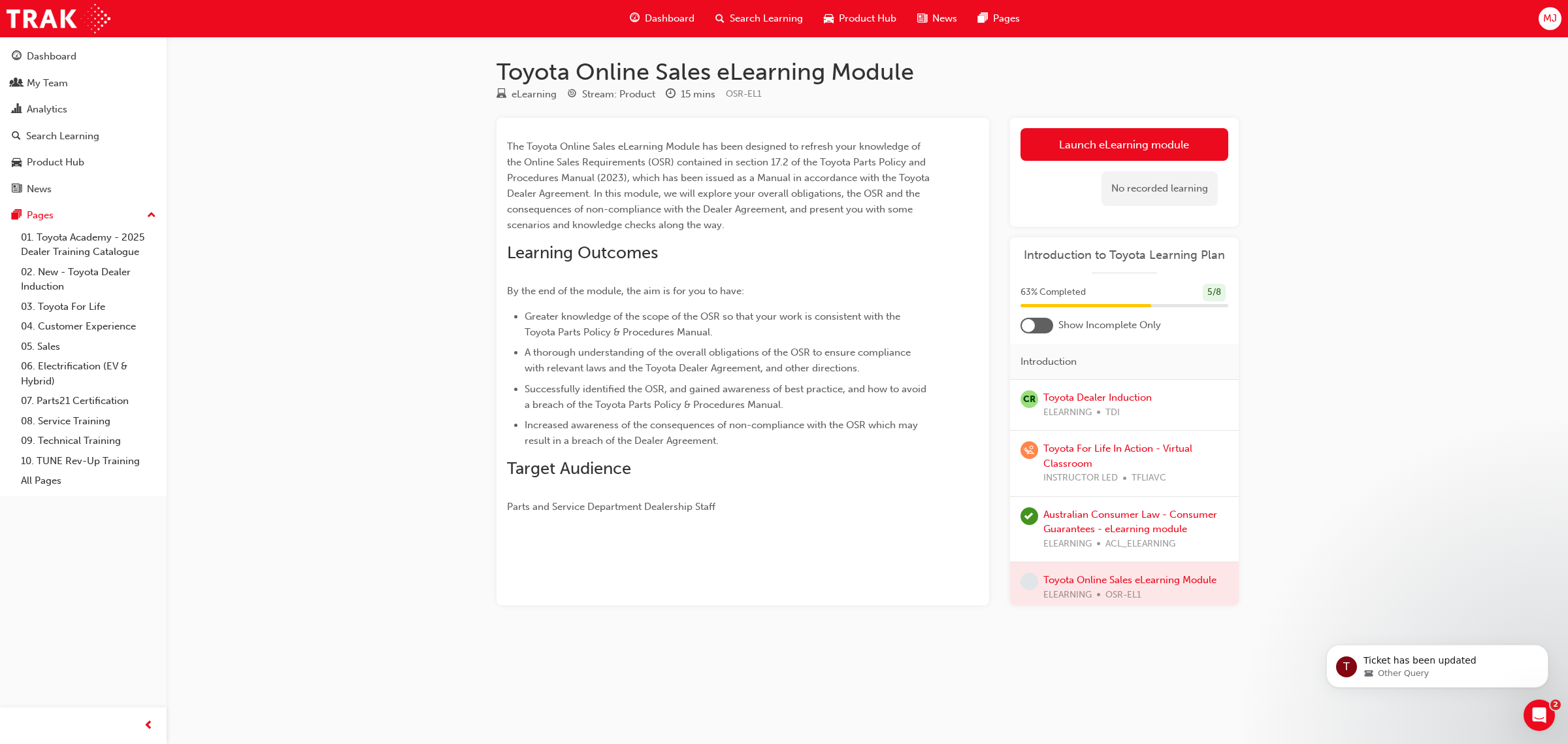
click at [1043, 328] on div at bounding box center [1036, 326] width 33 height 16
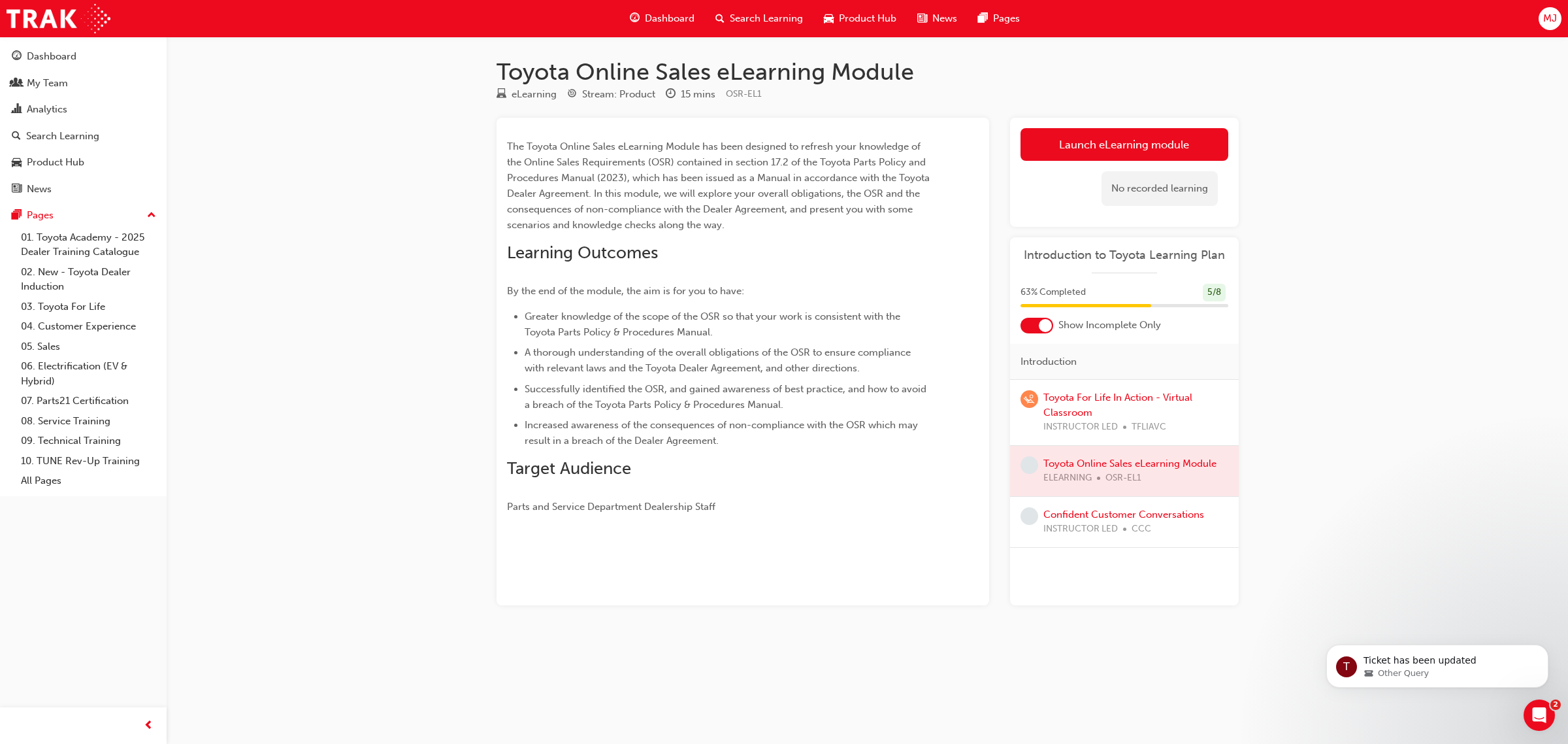
click at [671, 20] on span "Dashboard" at bounding box center [670, 18] width 49 height 15
